Goal: Information Seeking & Learning: Learn about a topic

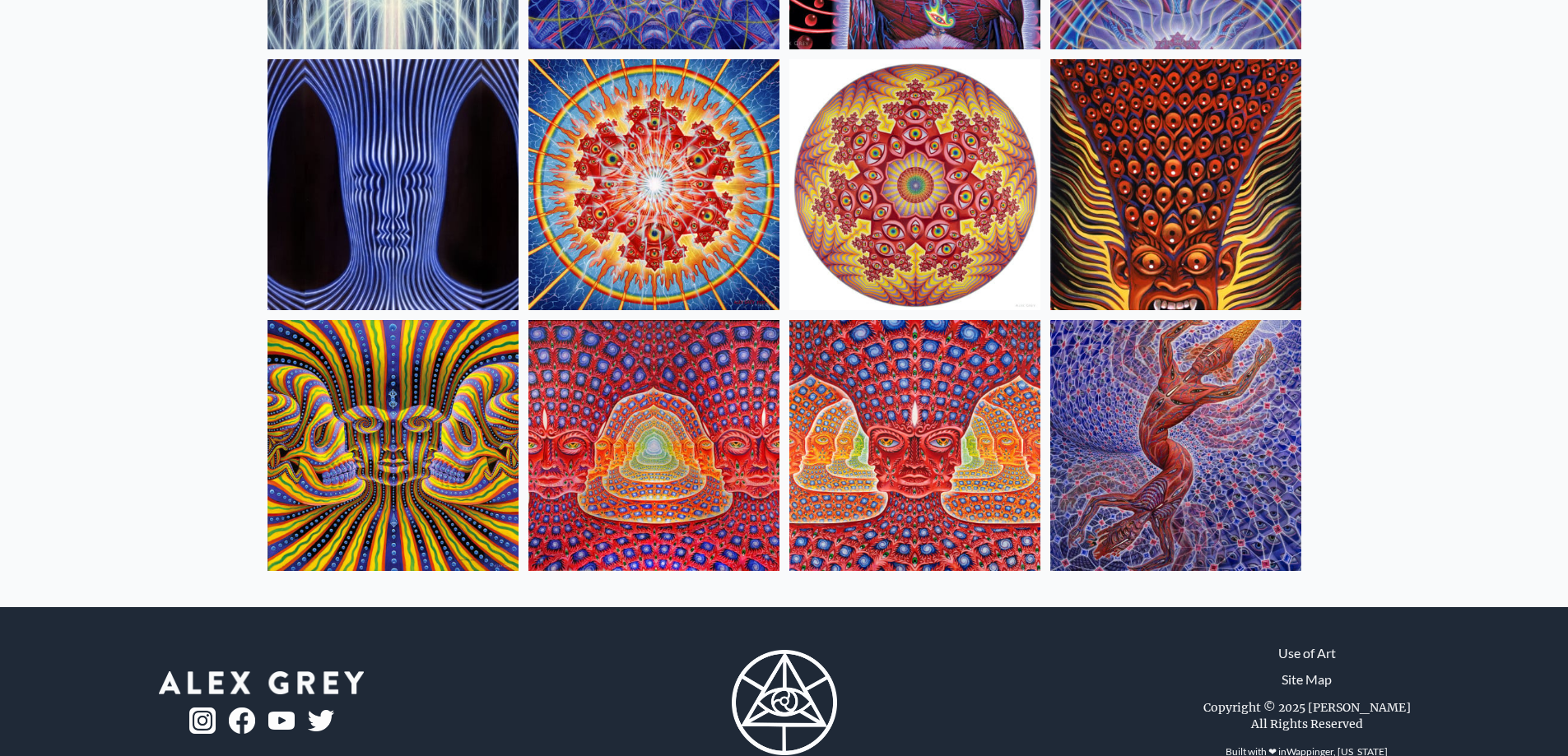
scroll to position [658, 0]
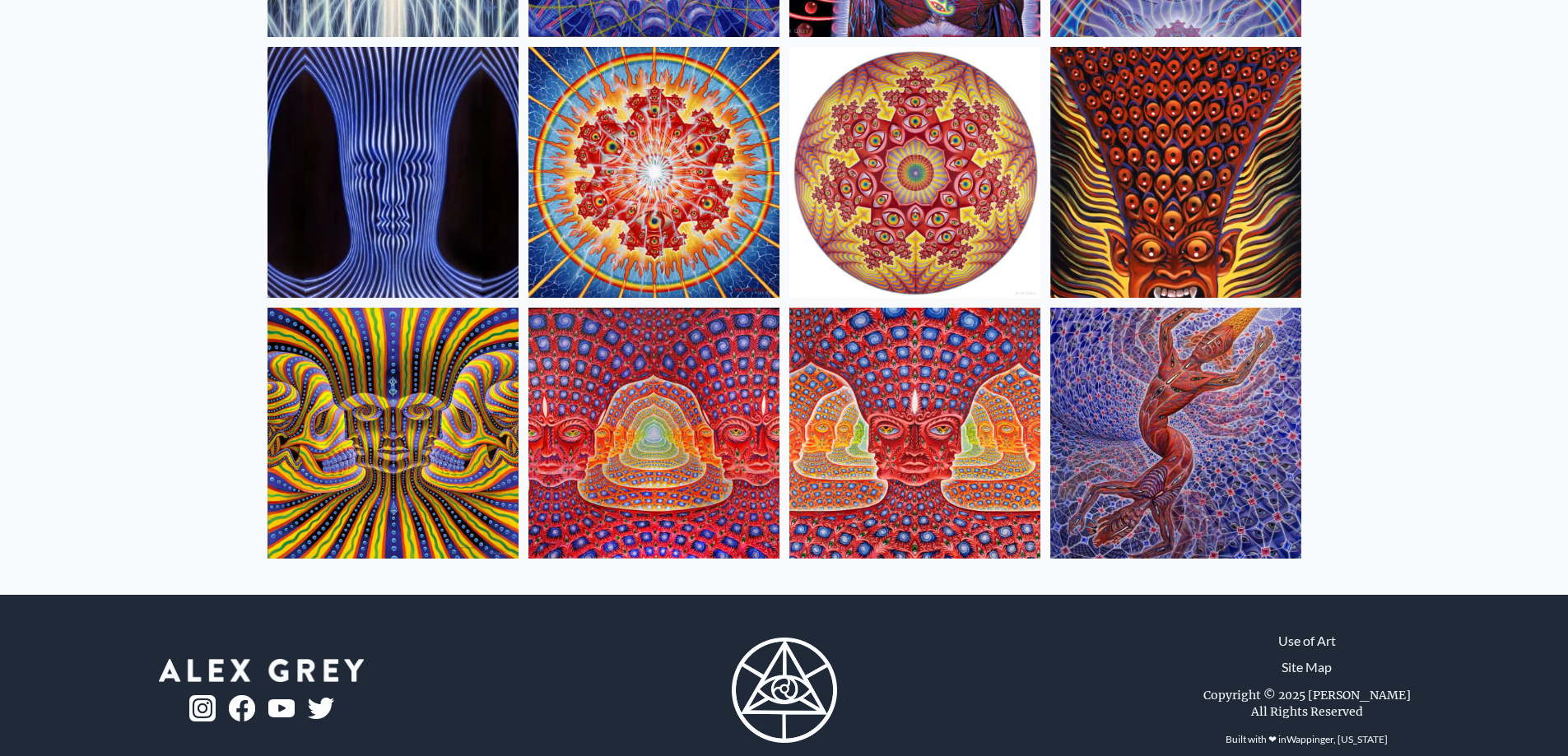
click at [953, 400] on img at bounding box center [914, 433] width 251 height 251
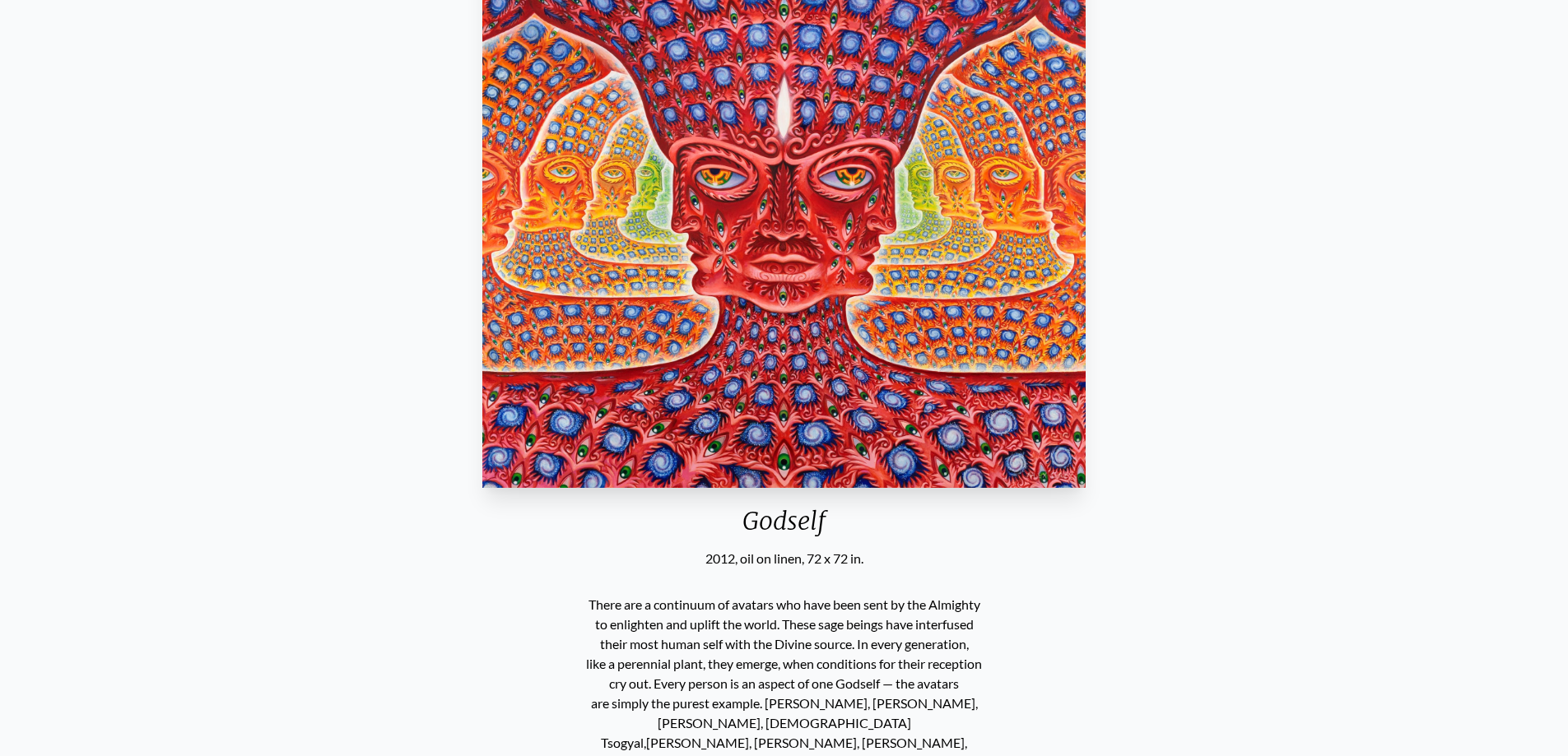
scroll to position [82, 0]
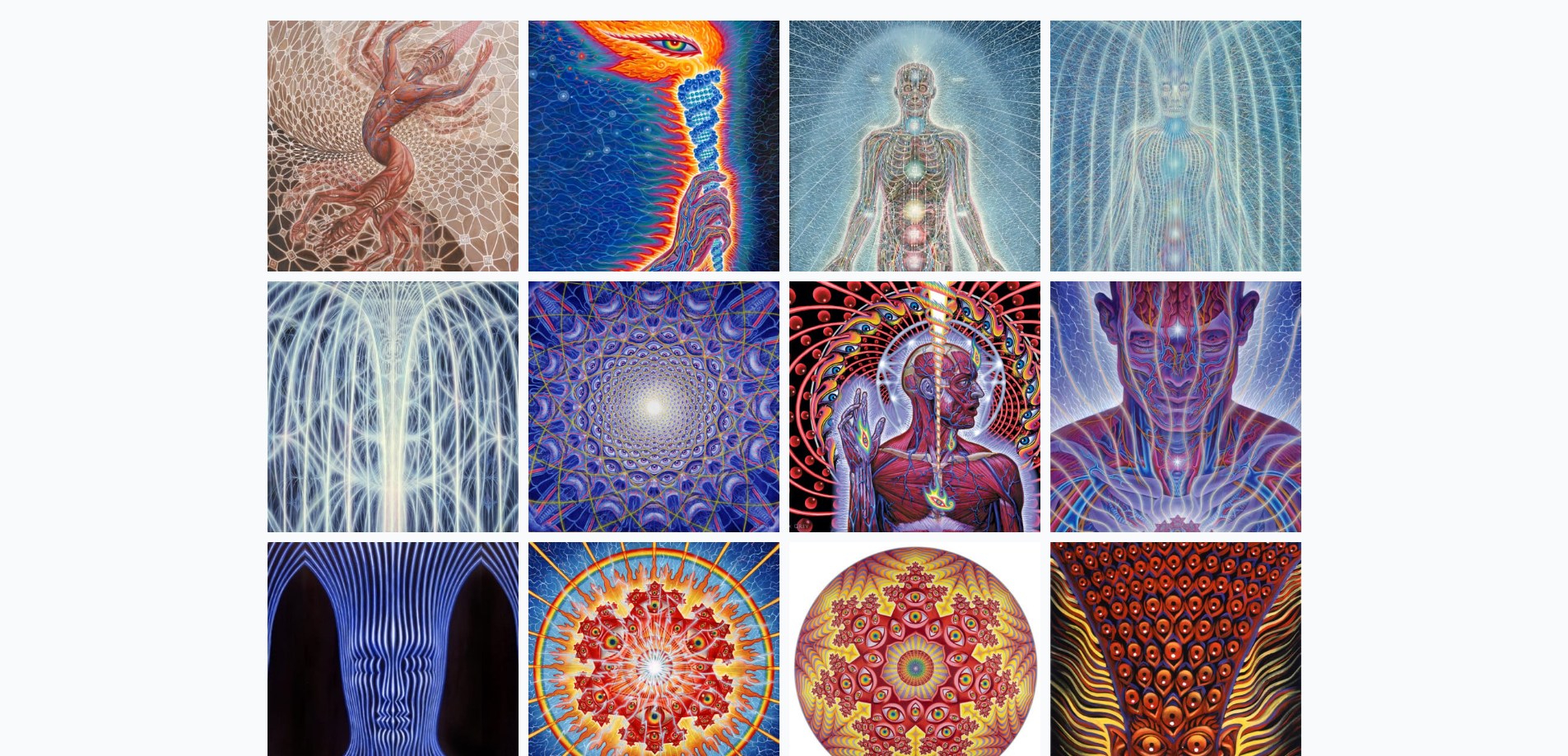
scroll to position [165, 0]
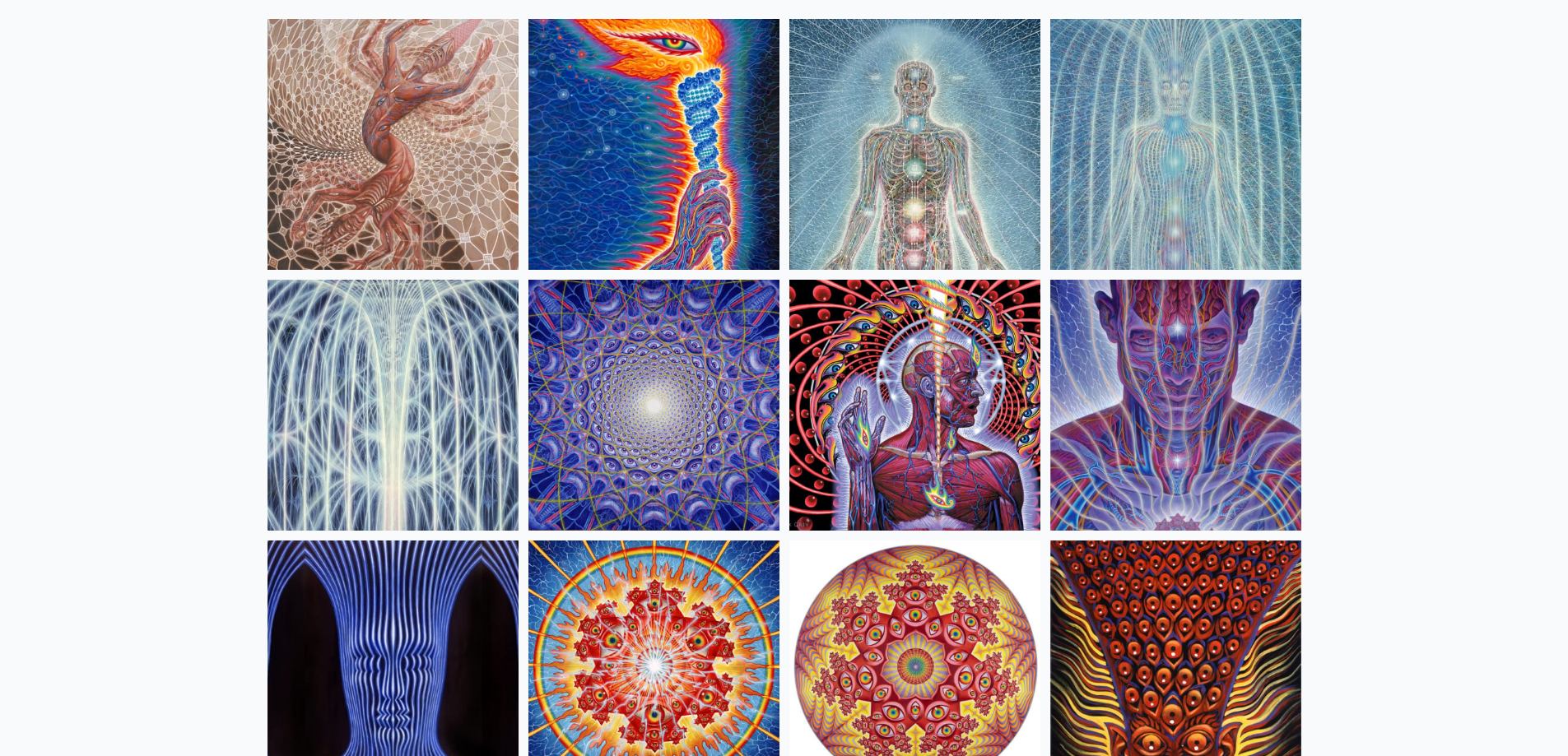
click at [902, 377] on img at bounding box center [914, 405] width 251 height 251
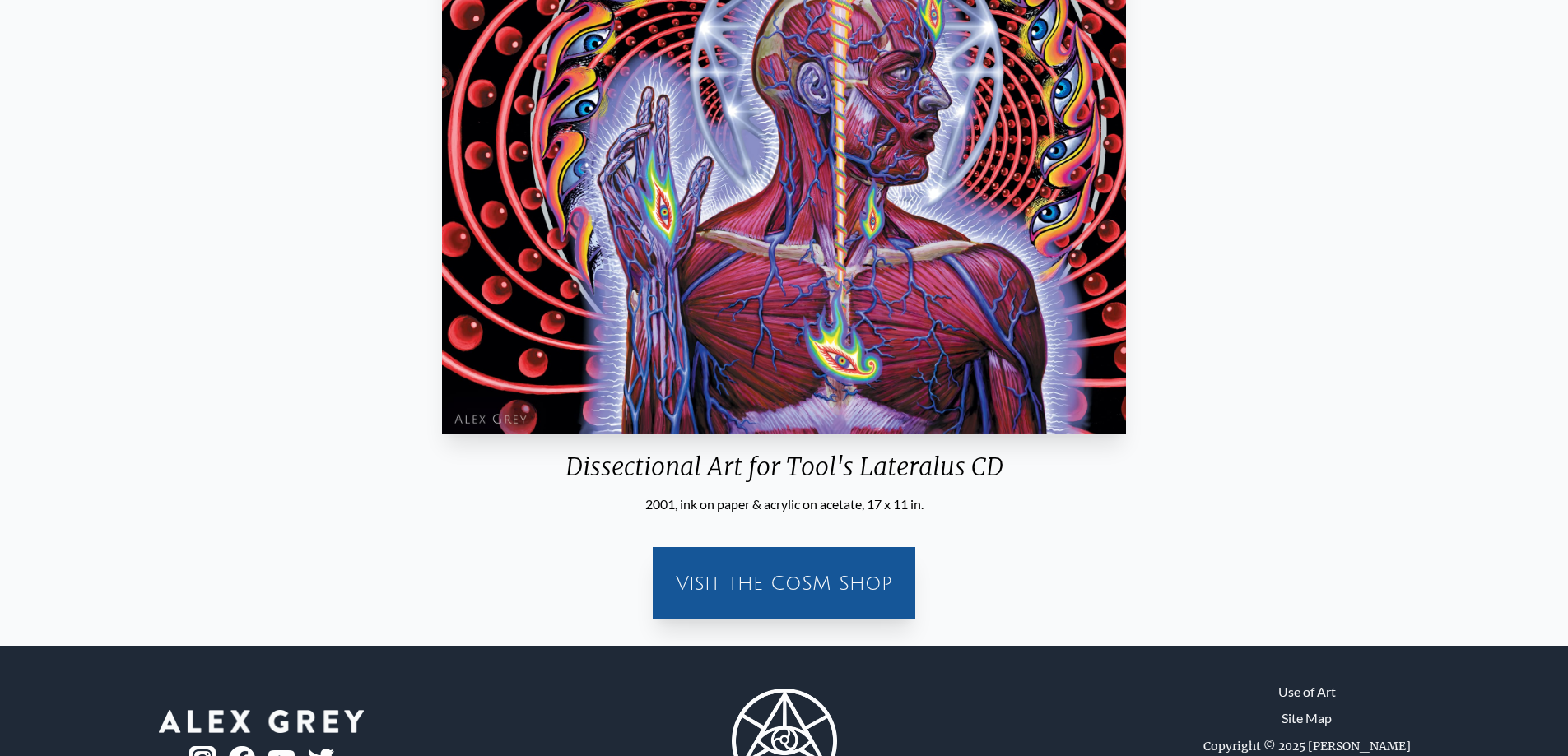
scroll to position [329, 0]
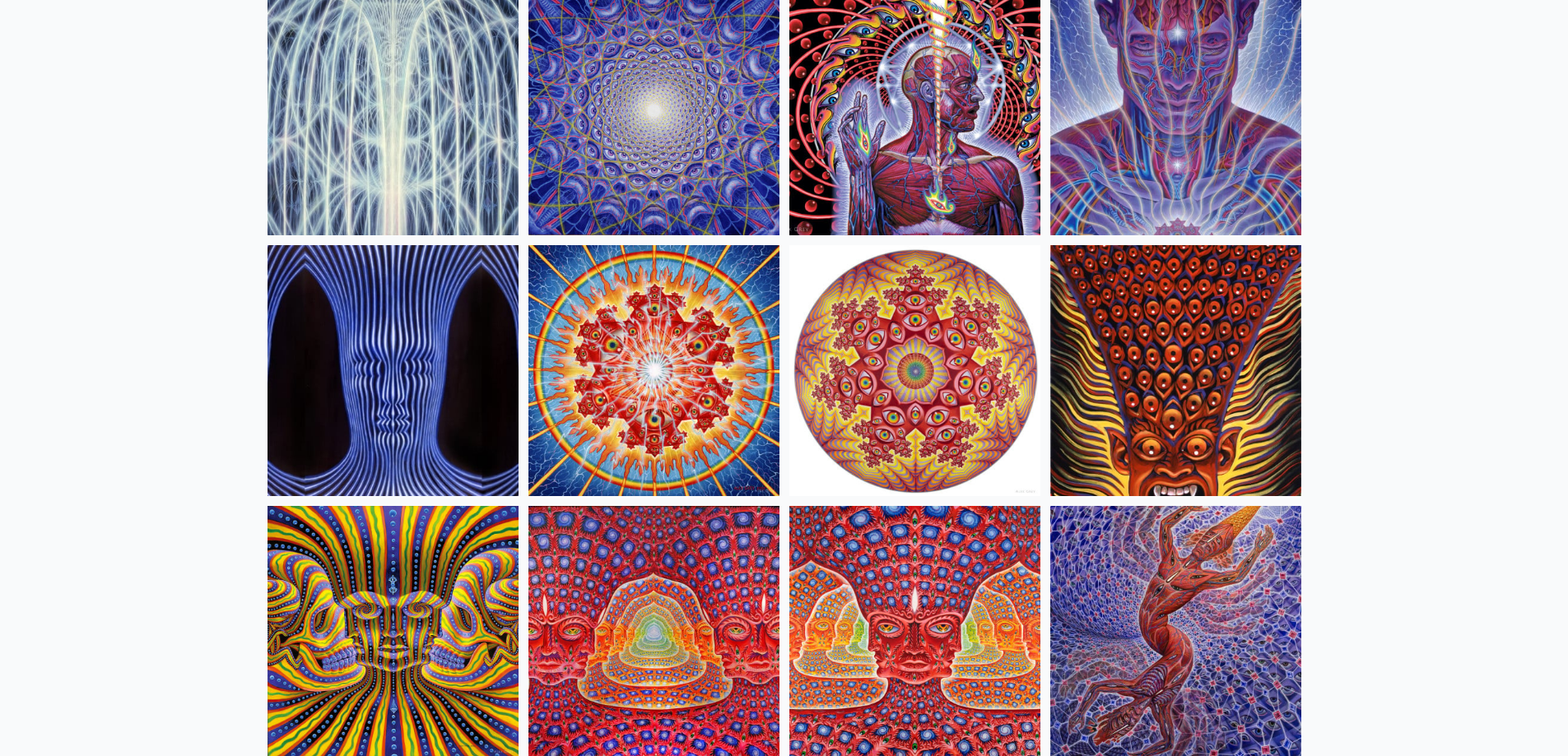
scroll to position [576, 0]
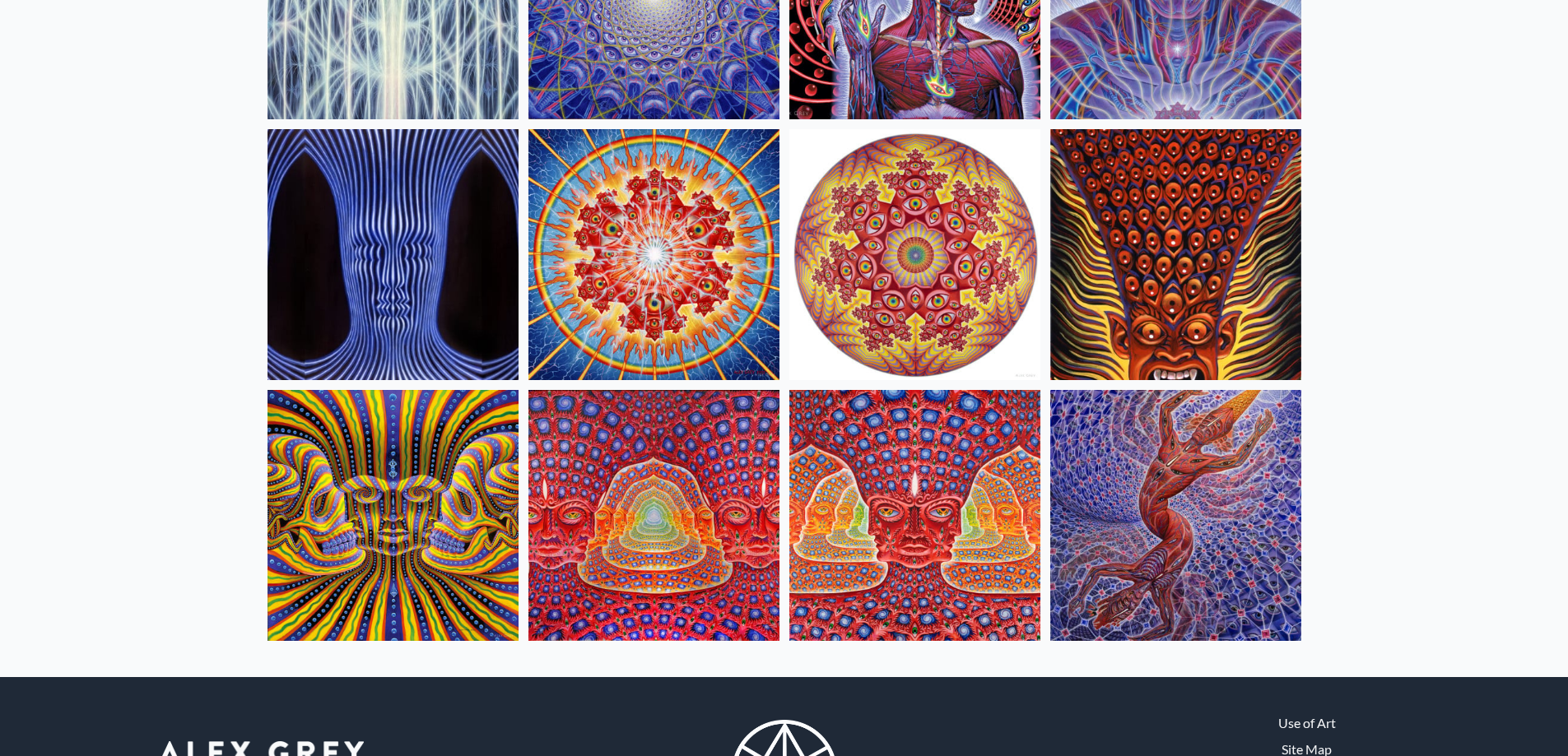
click at [955, 428] on img at bounding box center [914, 515] width 251 height 251
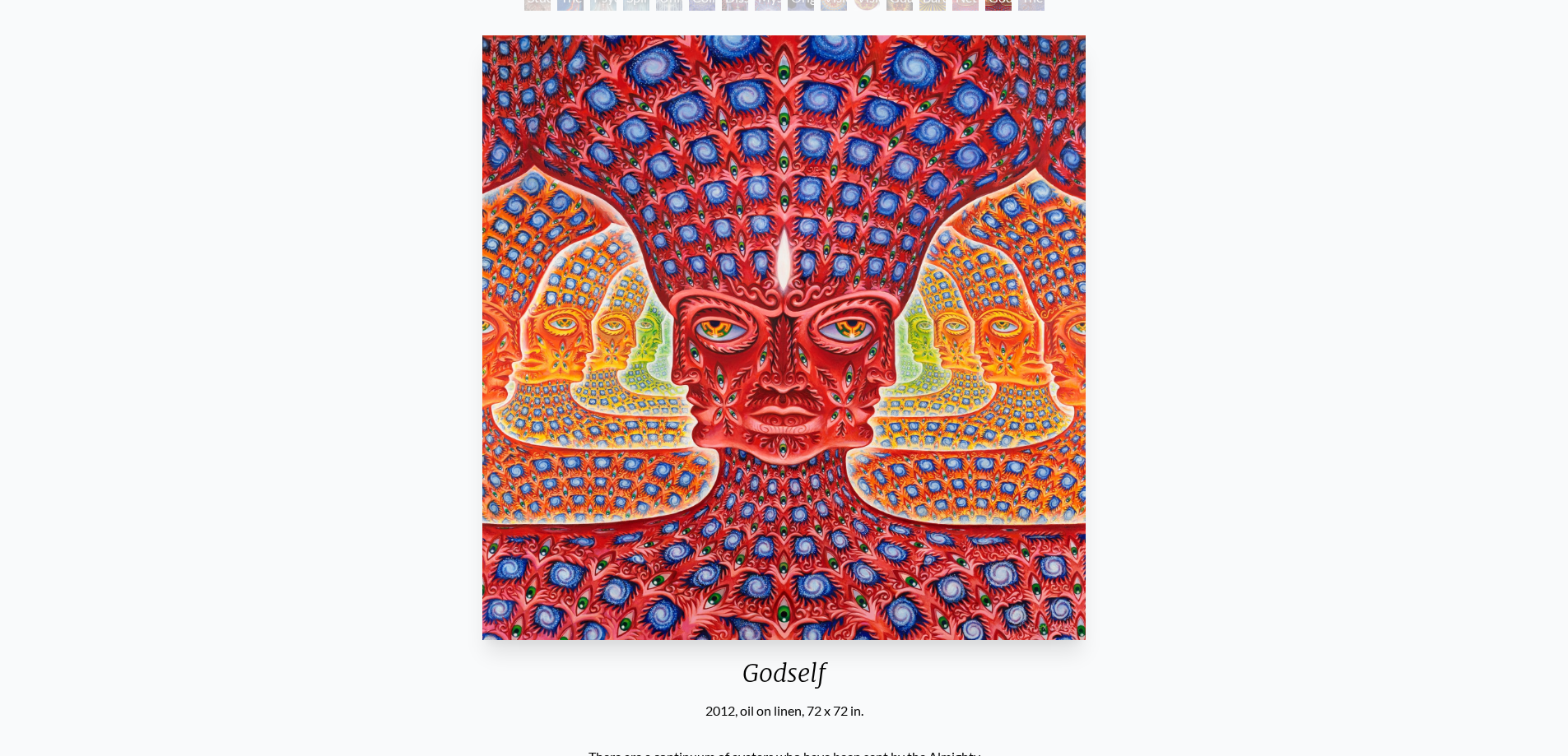
scroll to position [82, 0]
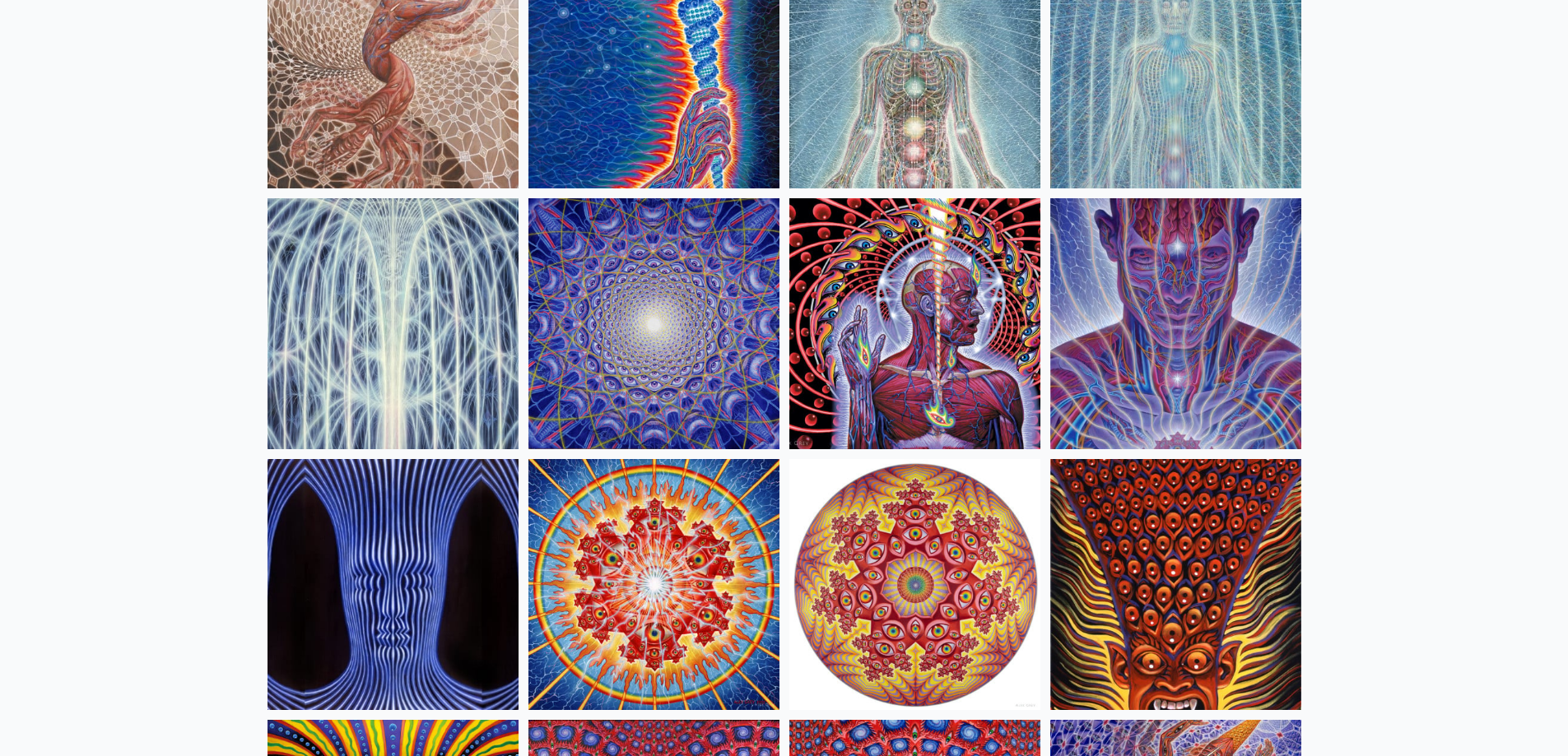
scroll to position [246, 0]
click at [949, 356] on img at bounding box center [914, 322] width 251 height 251
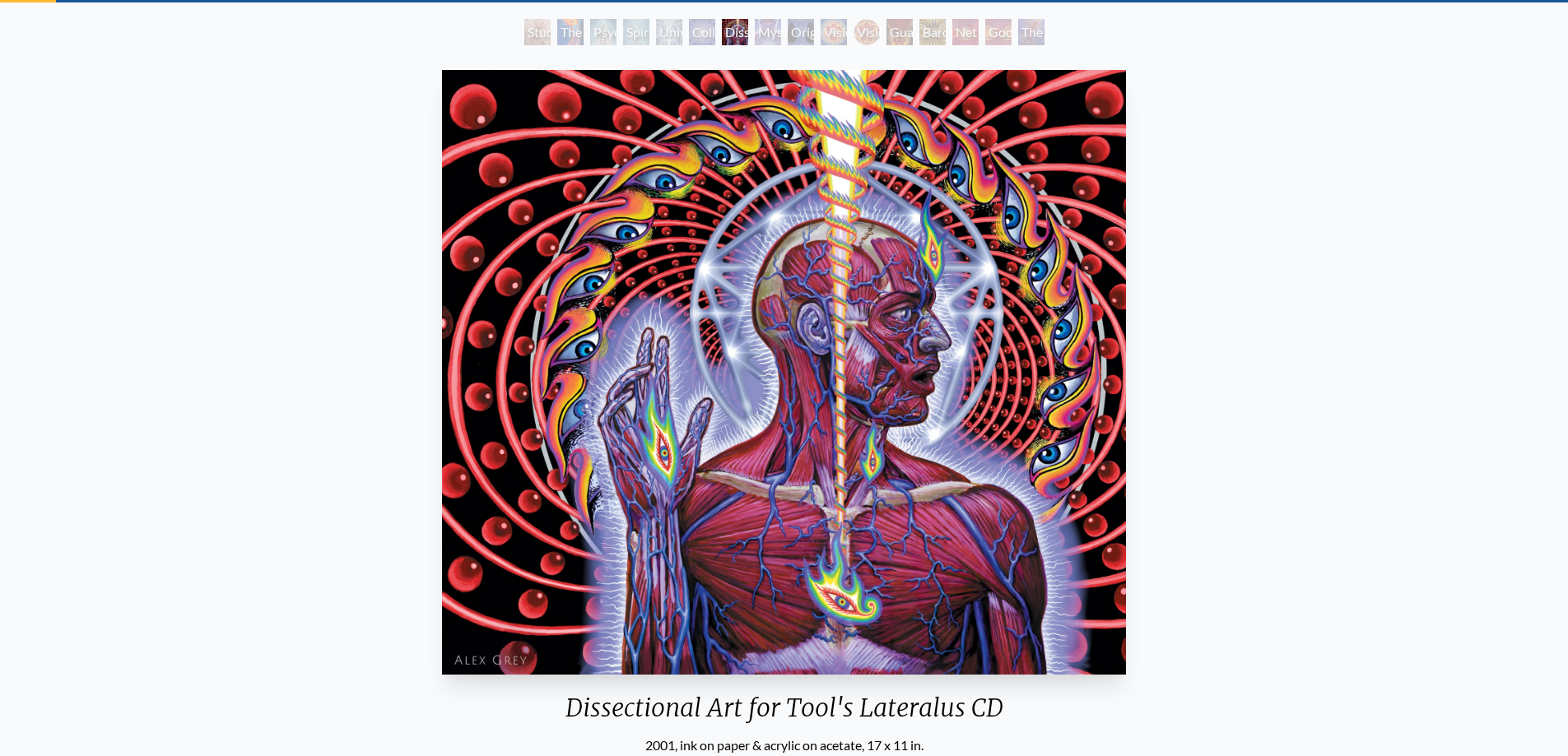
scroll to position [82, 0]
